Goal: Navigation & Orientation: Find specific page/section

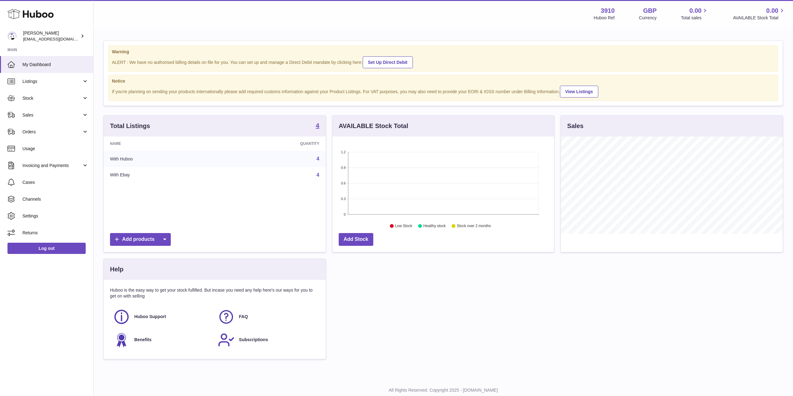
scroll to position [97, 221]
click at [32, 211] on link "Settings" at bounding box center [46, 215] width 93 height 17
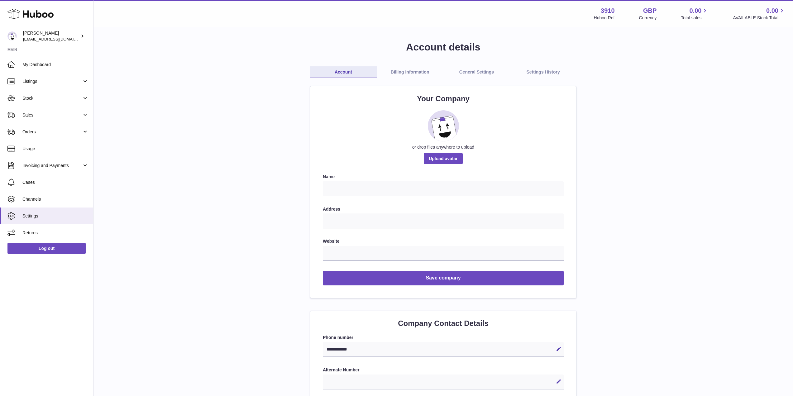
click at [411, 74] on link "Billing Information" at bounding box center [410, 72] width 67 height 12
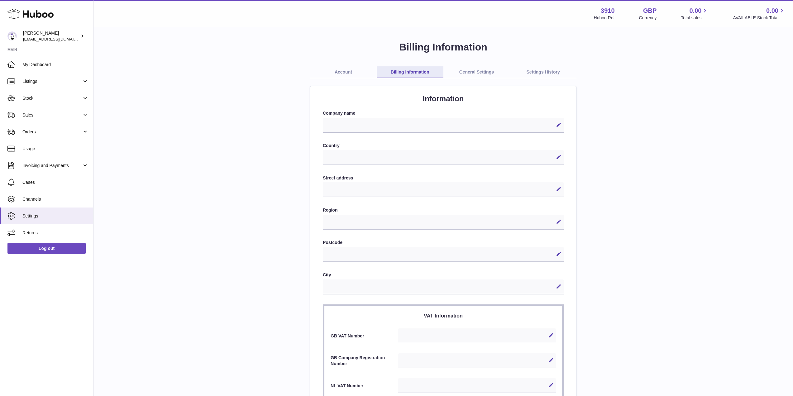
select select
click at [468, 73] on link "General Settings" at bounding box center [476, 72] width 67 height 12
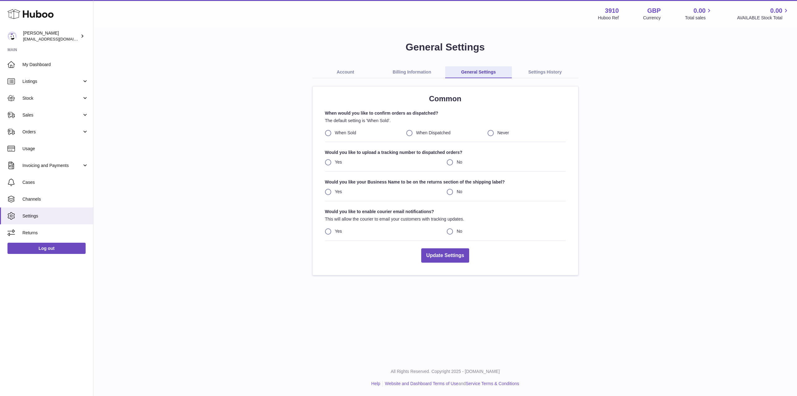
click at [533, 67] on link "Settings History" at bounding box center [545, 72] width 67 height 12
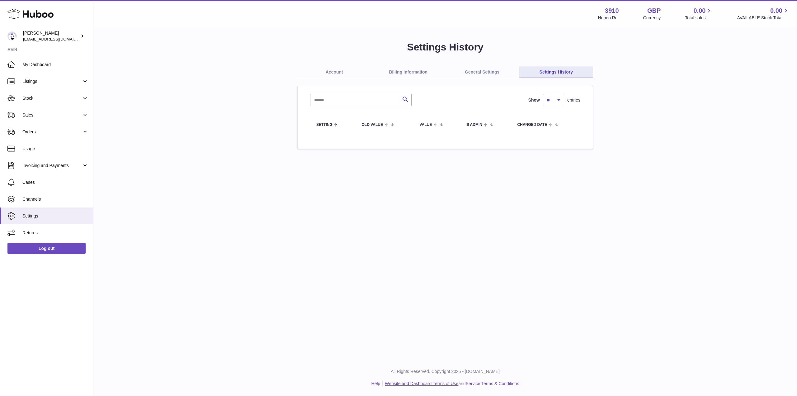
click at [401, 384] on link "Website and Dashboard Terms of Use" at bounding box center [422, 383] width 74 height 5
click at [373, 384] on link "Help" at bounding box center [376, 383] width 9 height 5
